Goal: Transaction & Acquisition: Purchase product/service

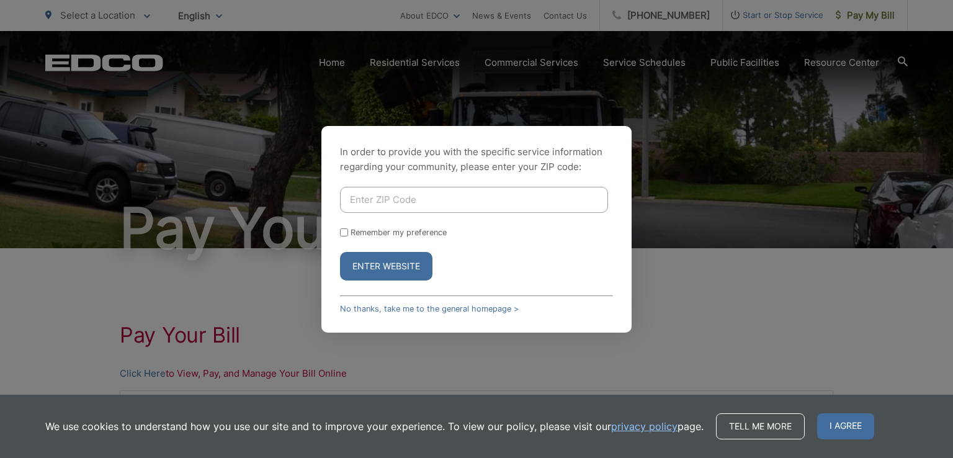
click at [363, 202] on input "Enter ZIP Code" at bounding box center [474, 200] width 268 height 26
type input "92069"
click at [346, 233] on input "Remember my preference" at bounding box center [344, 232] width 8 height 8
checkbox input "true"
click at [872, 16] on div "In order to provide you with the specific service information regarding your co…" at bounding box center [476, 229] width 953 height 458
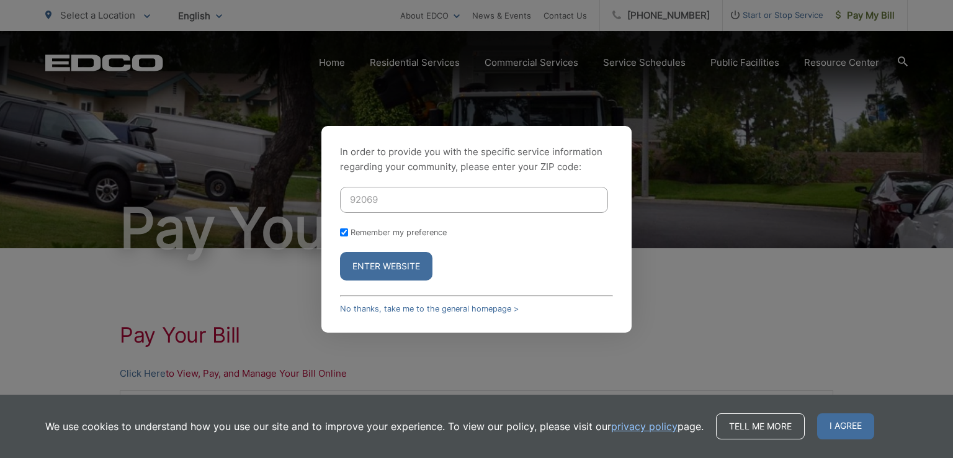
click at [382, 259] on button "Enter Website" at bounding box center [386, 266] width 92 height 29
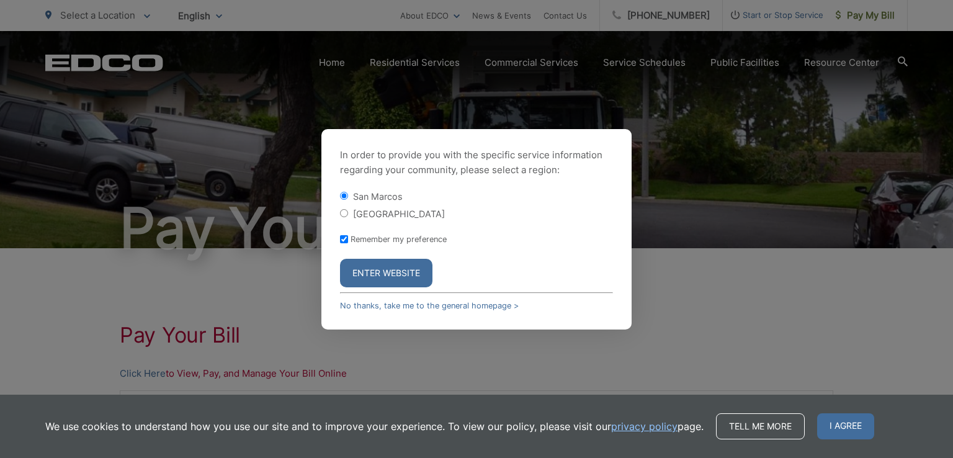
click at [184, 372] on div "In order to provide you with the specific service information regarding your co…" at bounding box center [476, 229] width 953 height 458
click at [377, 306] on link "No thanks, take me to the general homepage >" at bounding box center [429, 305] width 179 height 9
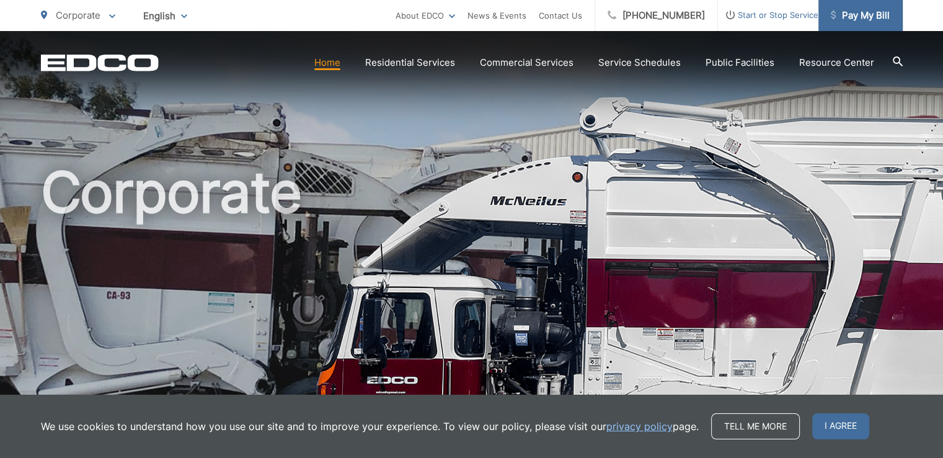
click at [852, 11] on span "Pay My Bill" at bounding box center [860, 15] width 59 height 15
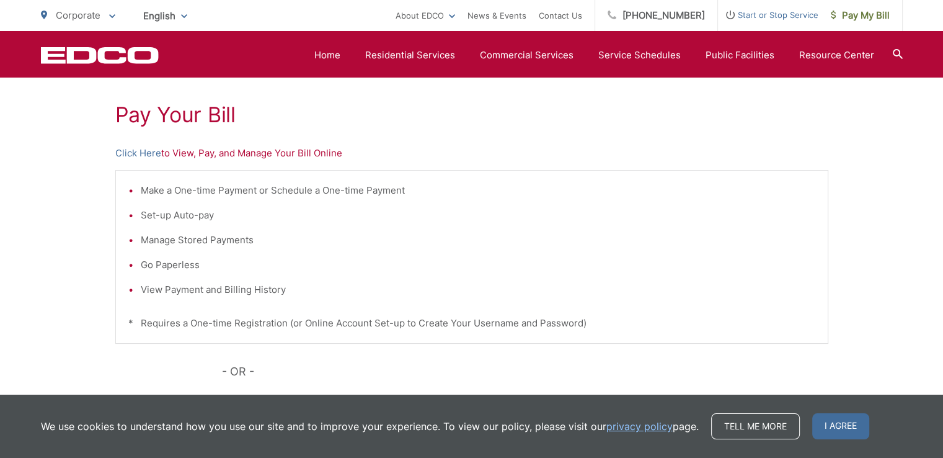
scroll to position [221, 0]
click at [132, 148] on link "Click Here" at bounding box center [138, 152] width 46 height 15
click at [128, 149] on link "Click Here" at bounding box center [138, 152] width 46 height 15
